Goal: Task Accomplishment & Management: Manage account settings

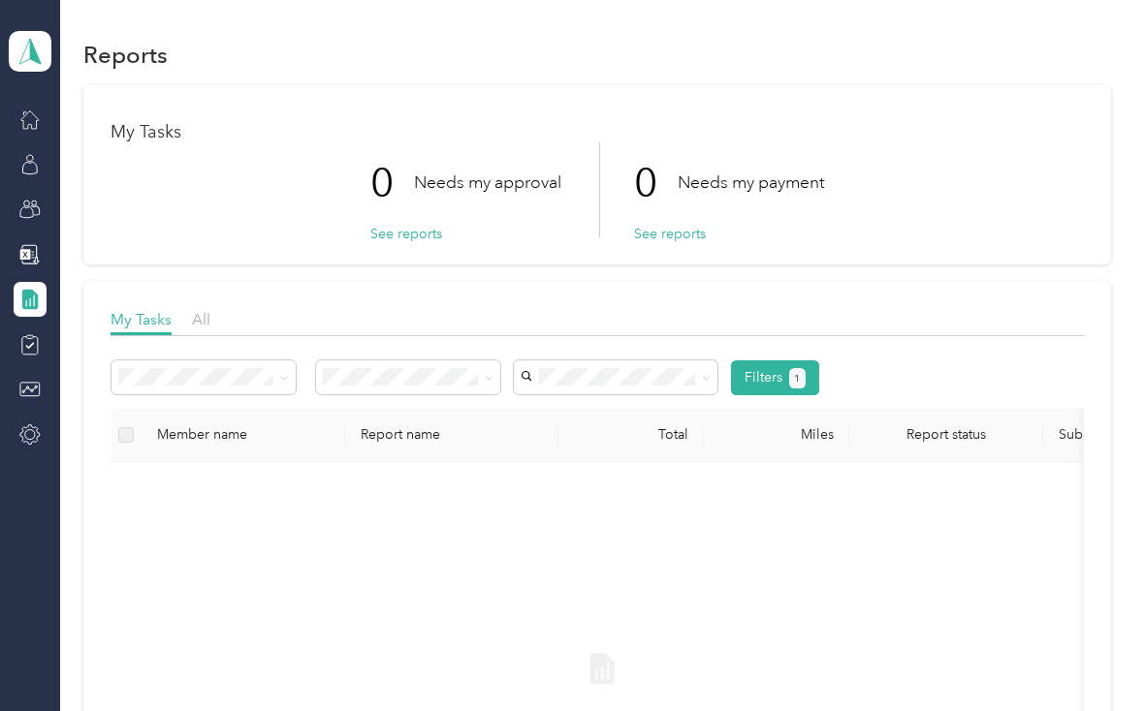
click at [39, 159] on icon at bounding box center [29, 164] width 21 height 21
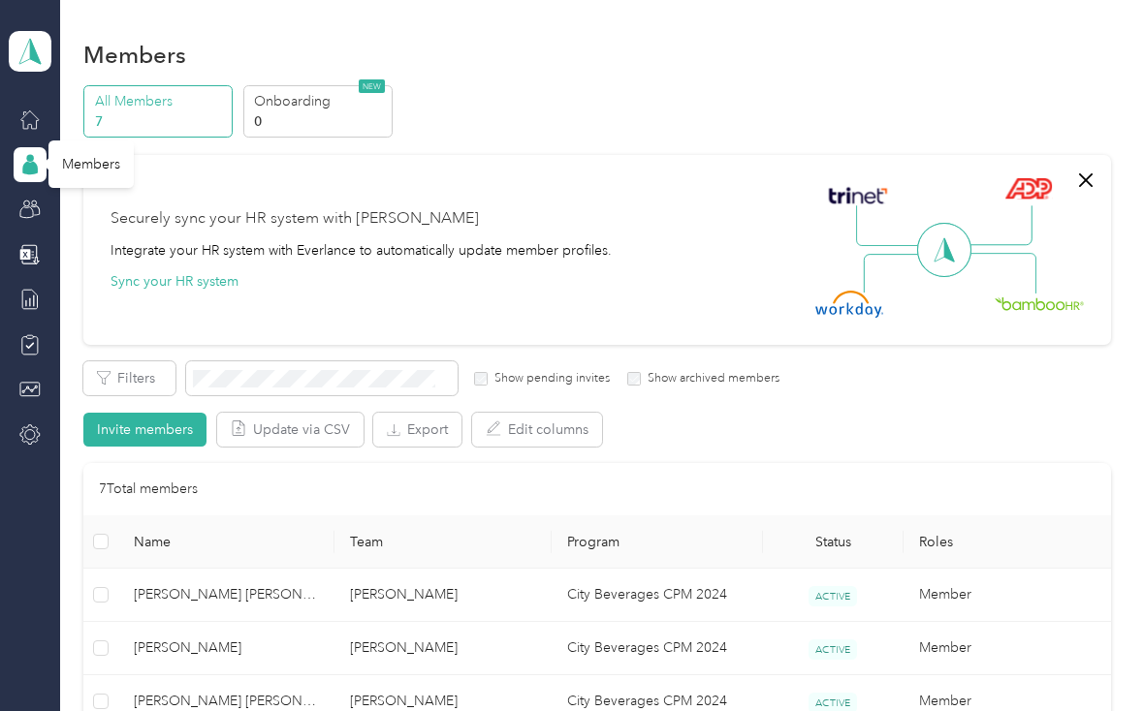
click at [36, 302] on icon at bounding box center [29, 299] width 21 height 21
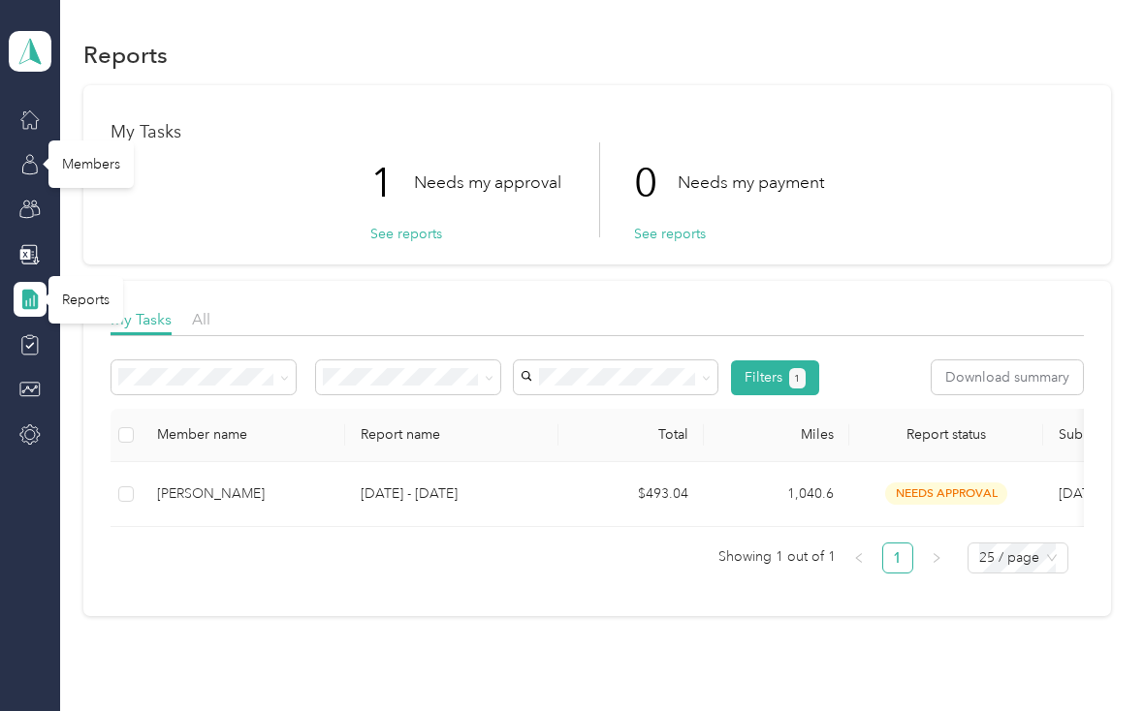
click at [231, 497] on div "[PERSON_NAME]" at bounding box center [243, 494] width 172 height 21
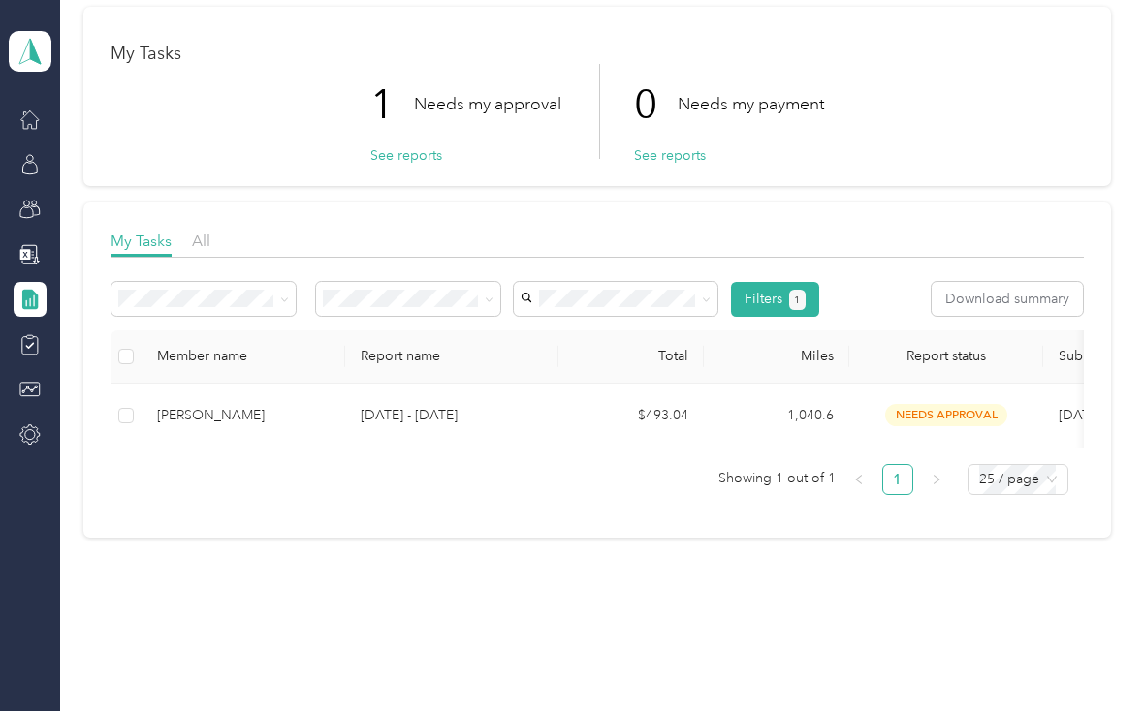
scroll to position [77, 0]
click at [23, 161] on icon at bounding box center [29, 164] width 21 height 21
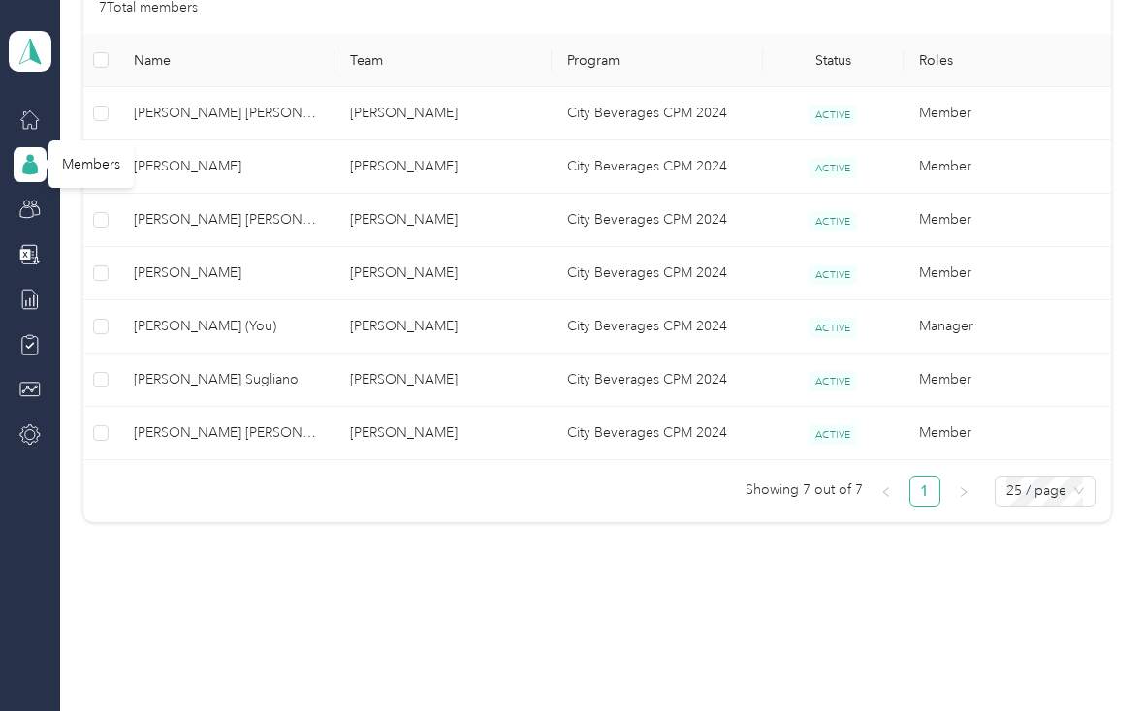
click at [24, 297] on icon at bounding box center [29, 299] width 21 height 21
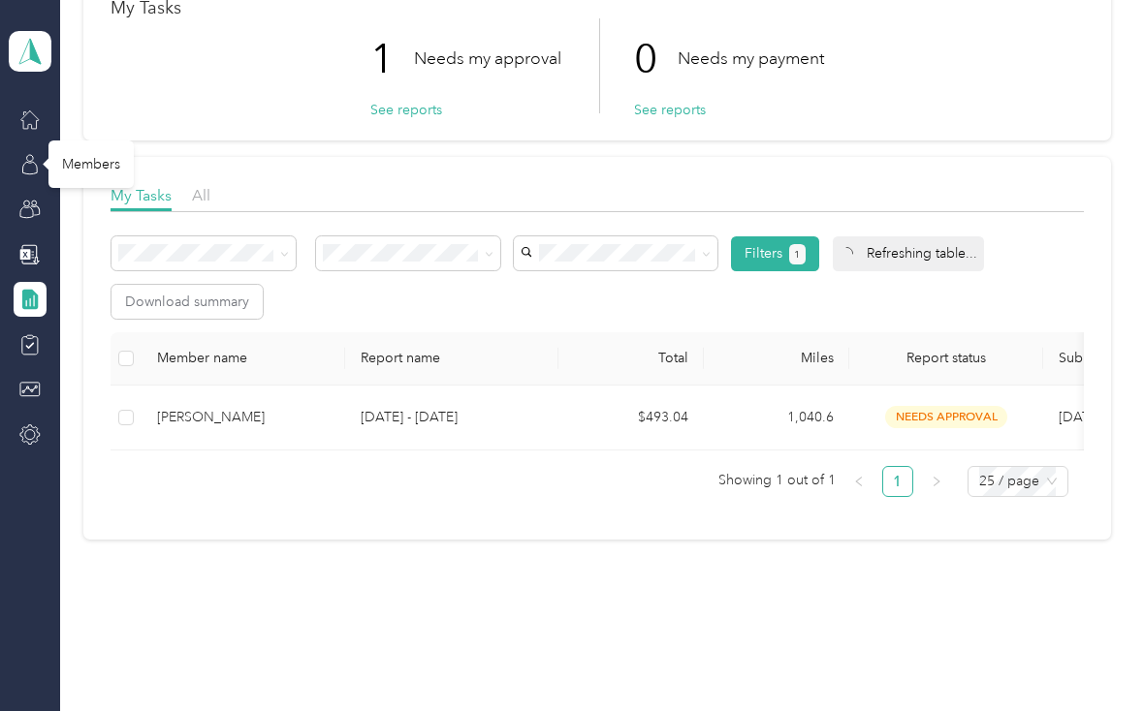
click at [25, 302] on icon at bounding box center [30, 300] width 16 height 20
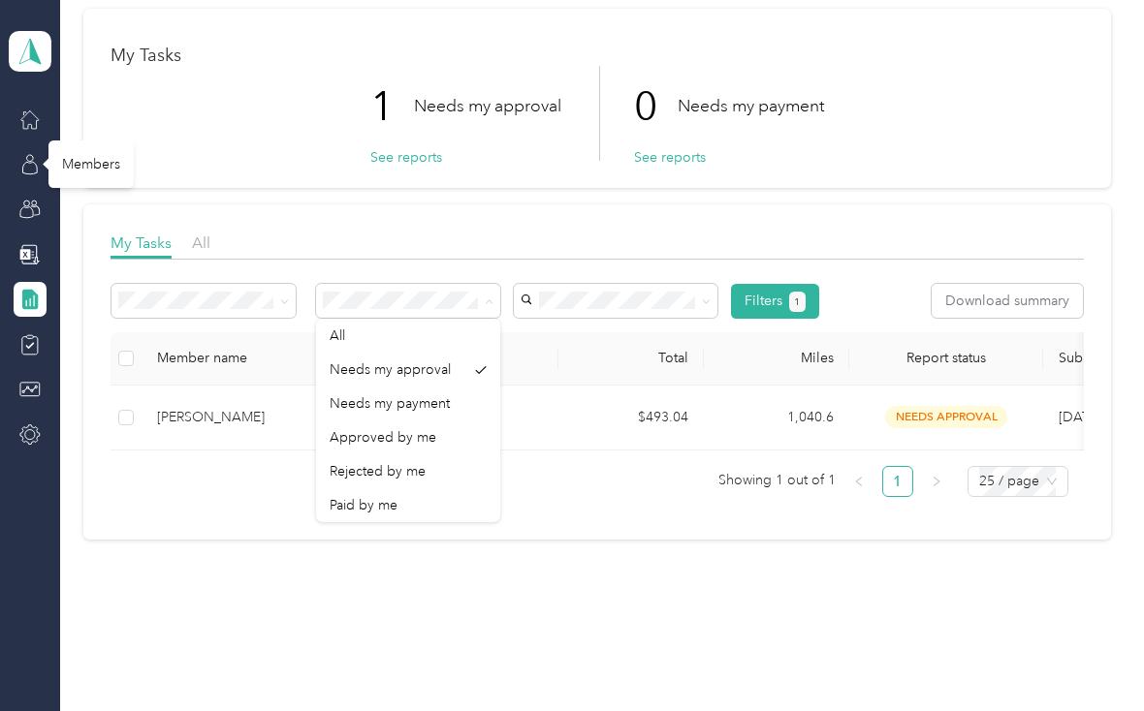
click at [454, 339] on div "All" at bounding box center [407, 336] width 157 height 20
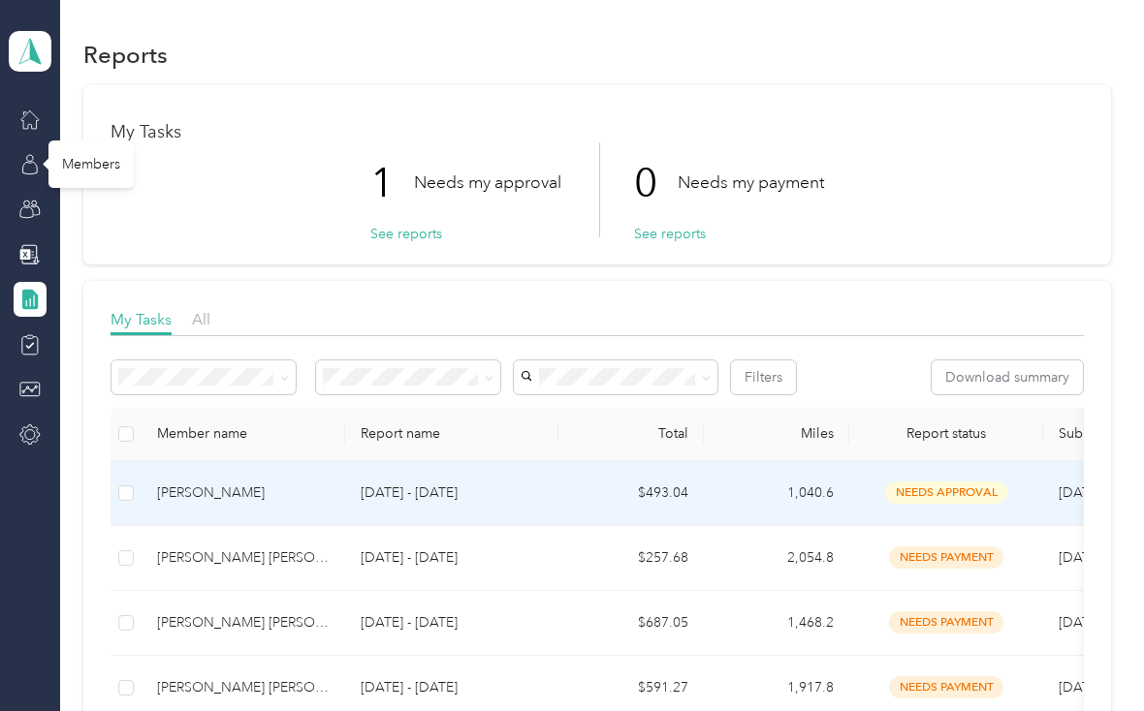
click at [339, 507] on td "[PERSON_NAME]" at bounding box center [243, 493] width 204 height 65
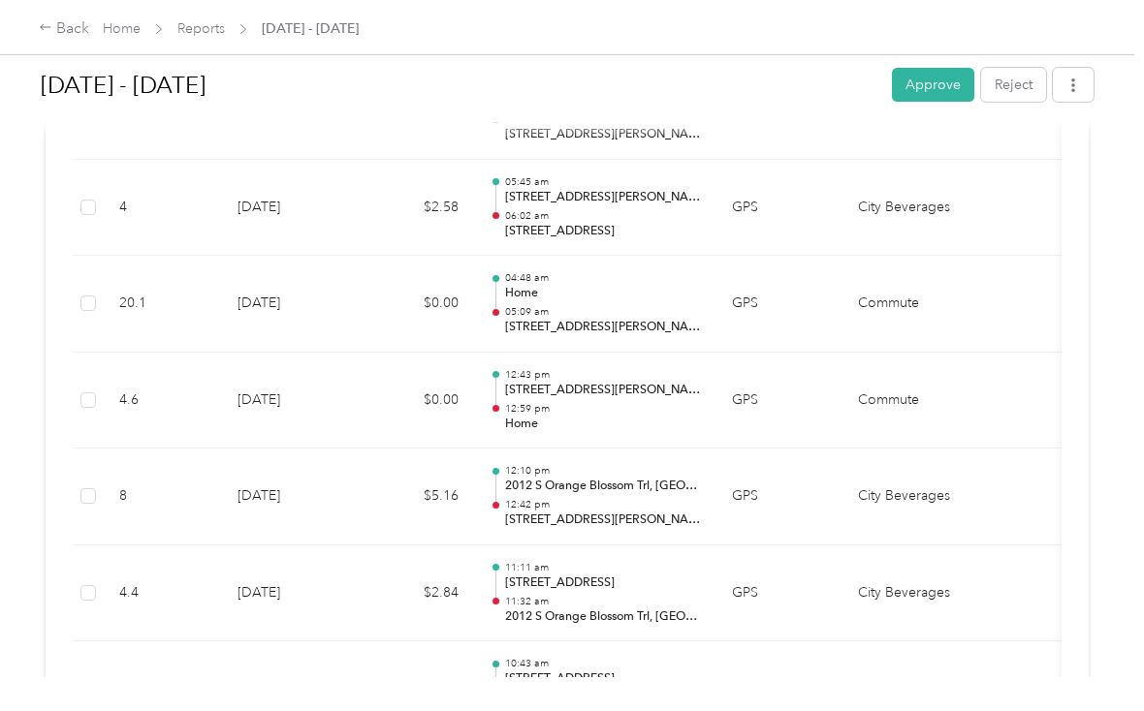
scroll to position [1317, 0]
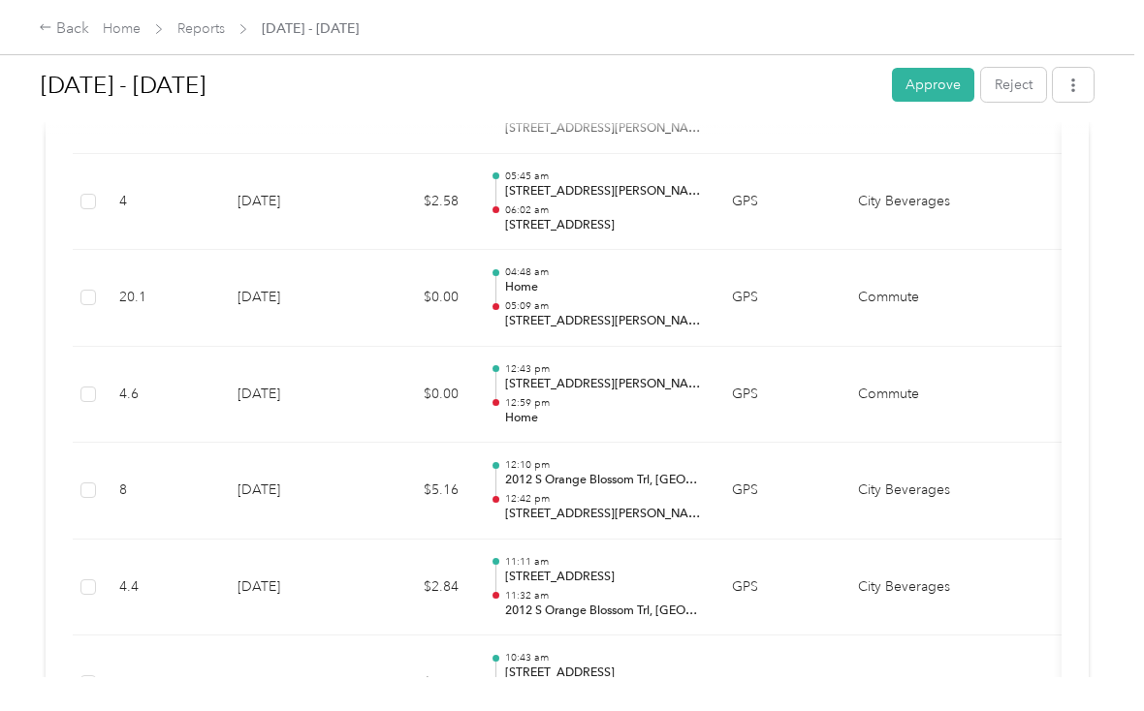
click at [1054, 361] on td at bounding box center [1024, 395] width 73 height 97
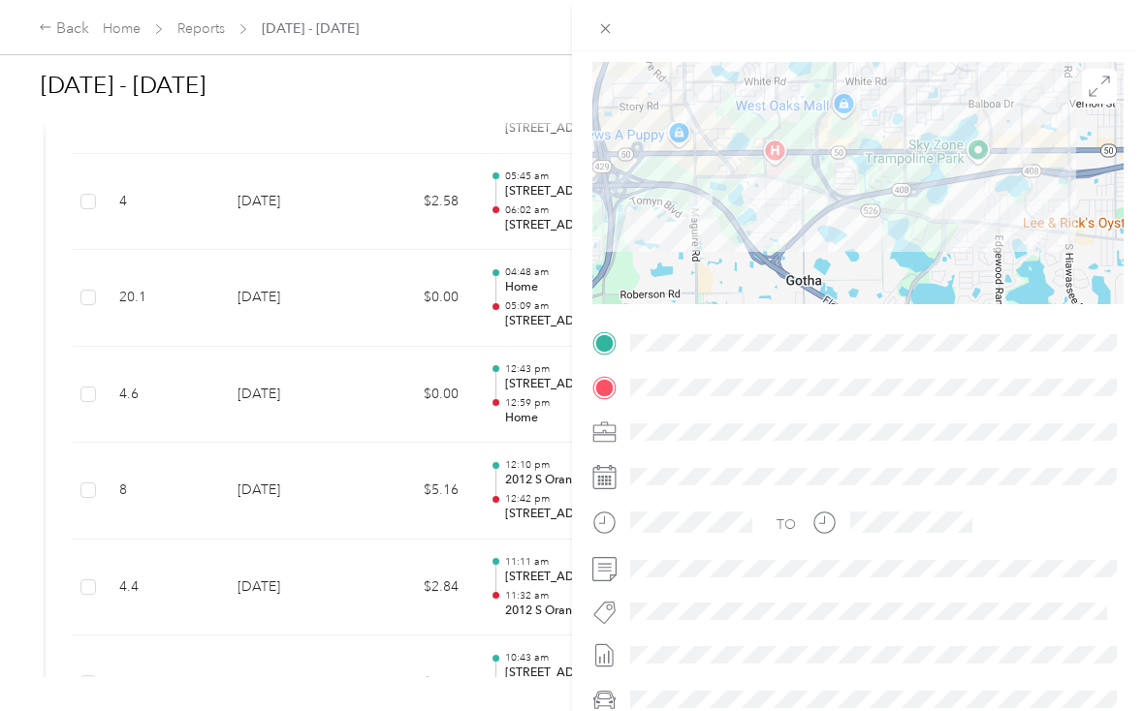
scroll to position [137, 0]
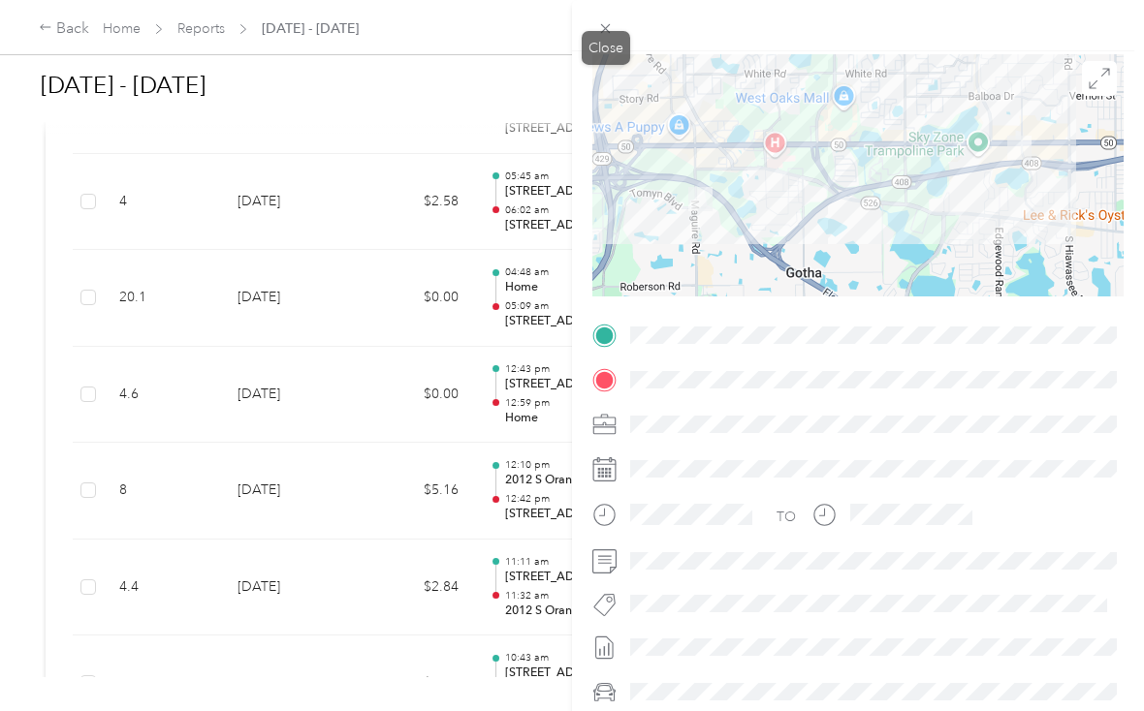
click at [605, 28] on icon at bounding box center [606, 29] width 10 height 10
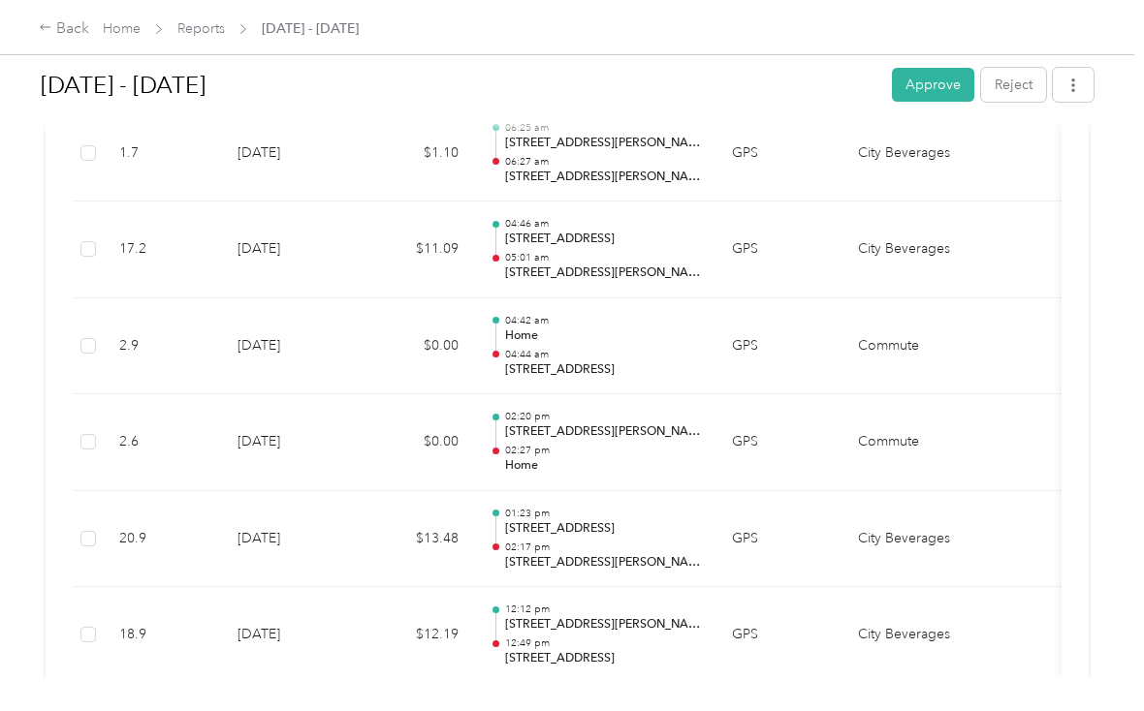
scroll to position [6230, 0]
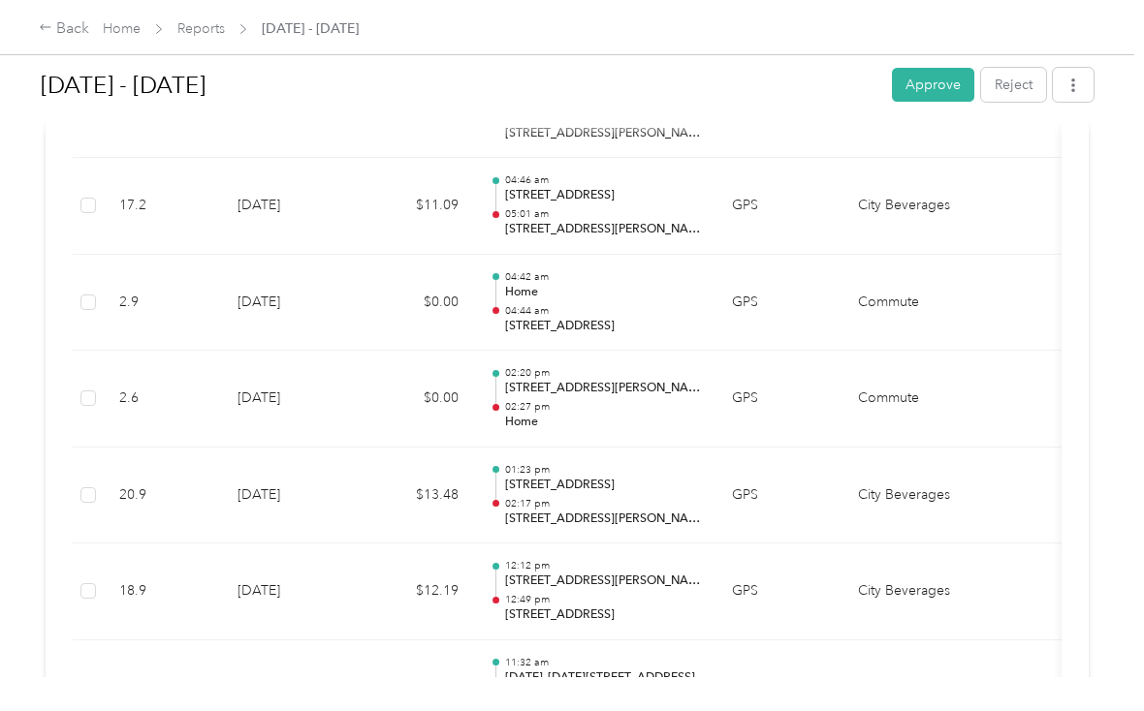
click at [1033, 448] on td at bounding box center [1024, 496] width 73 height 97
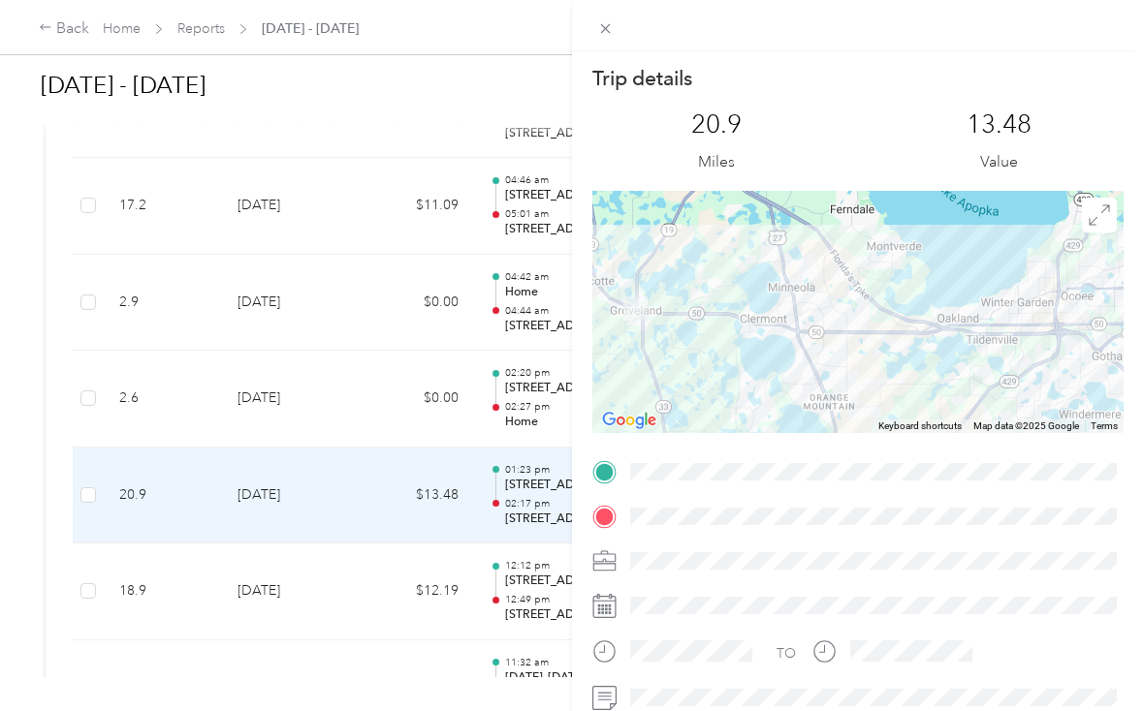
click at [618, 29] on span at bounding box center [605, 28] width 27 height 27
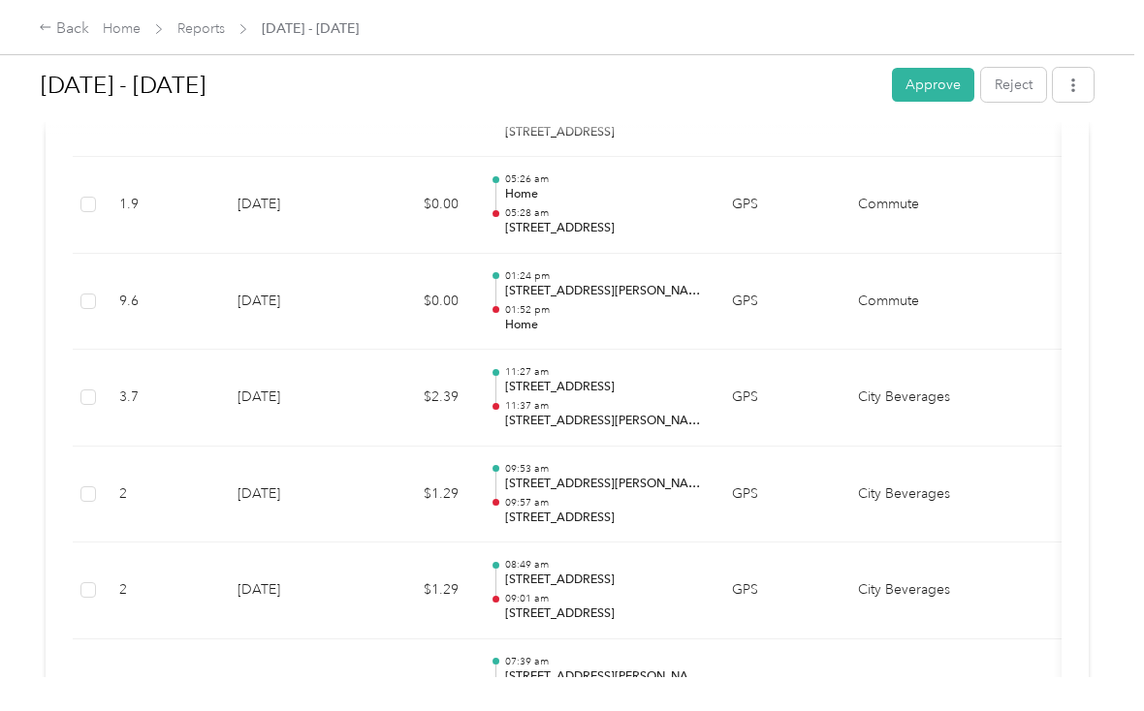
scroll to position [8542, 0]
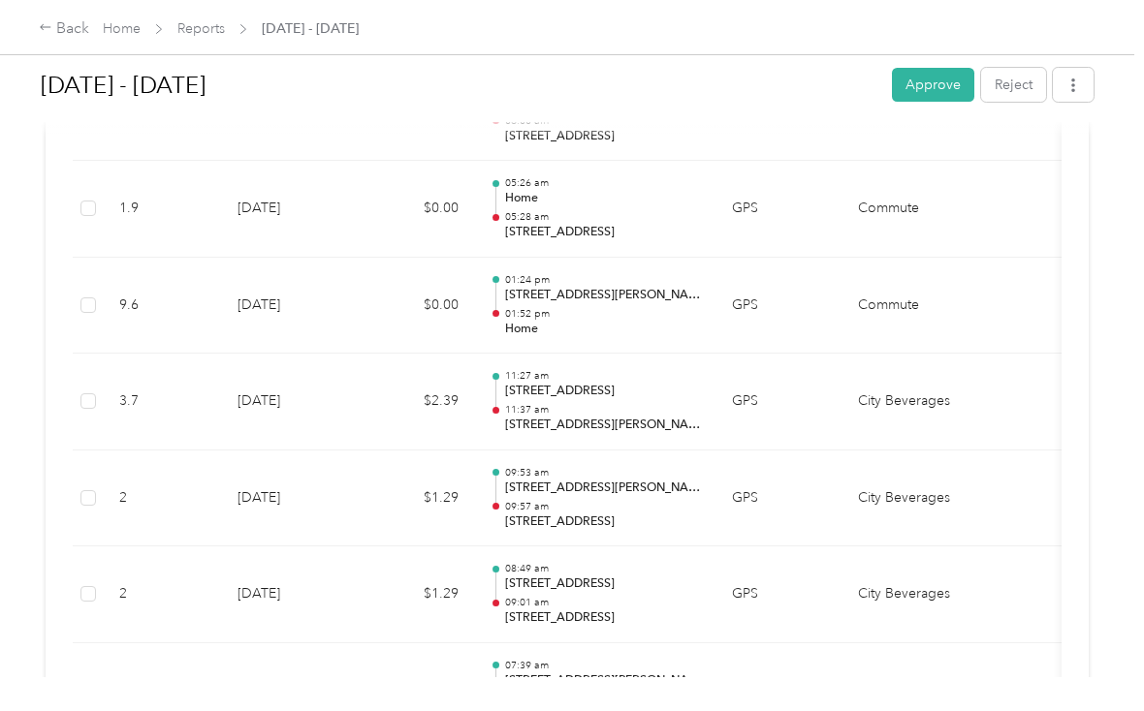
click at [960, 68] on button "Approve" at bounding box center [933, 85] width 82 height 34
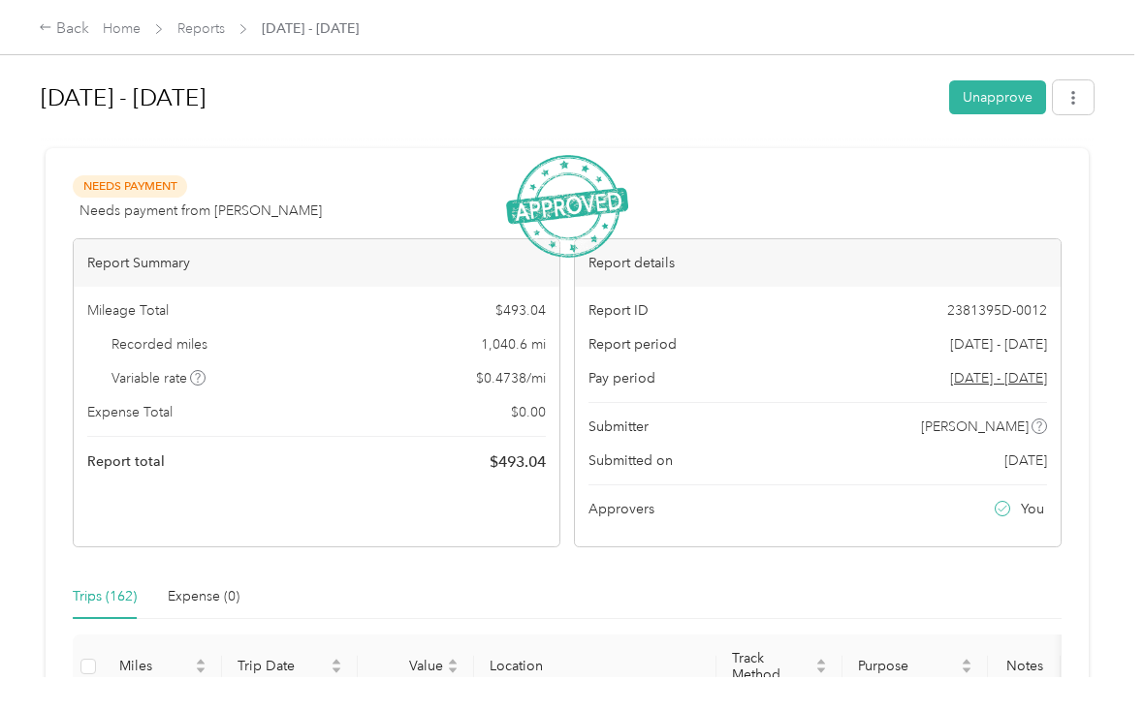
scroll to position [0, 0]
